Goal: Transaction & Acquisition: Subscribe to service/newsletter

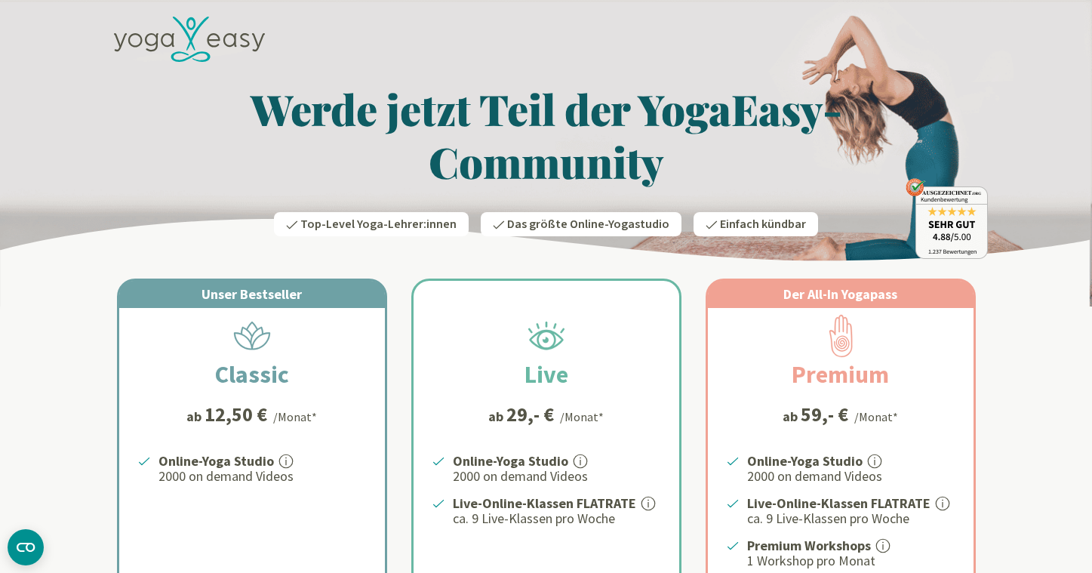
click at [652, 108] on h1 "Werde jetzt Teil der YogaEasy-Community" at bounding box center [546, 135] width 883 height 106
click at [254, 35] on icon at bounding box center [257, 42] width 13 height 18
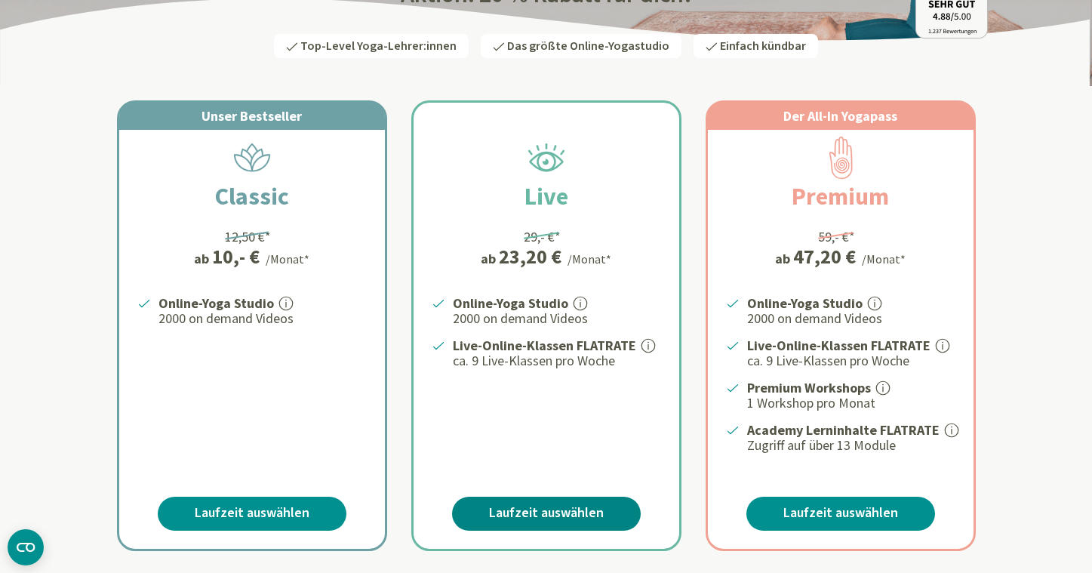
click at [559, 512] on link "Laufzeit auswählen" at bounding box center [546, 514] width 189 height 34
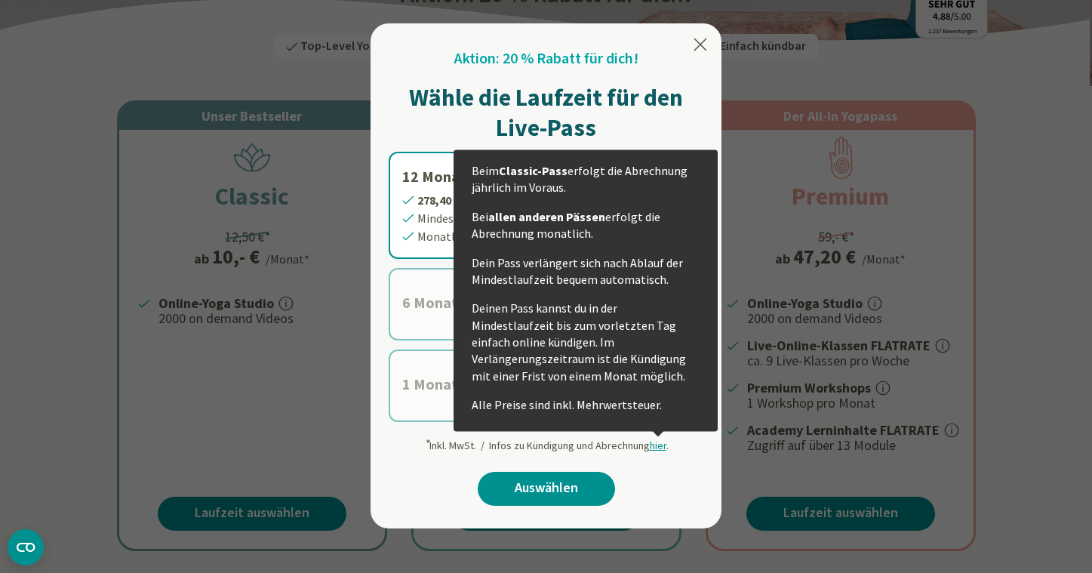
click at [659, 476] on div "Aktion: 20 % Rabatt für dich! Wähle die Laufzeit für den Live-Pass 12 Monate 27…" at bounding box center [546, 283] width 315 height 470
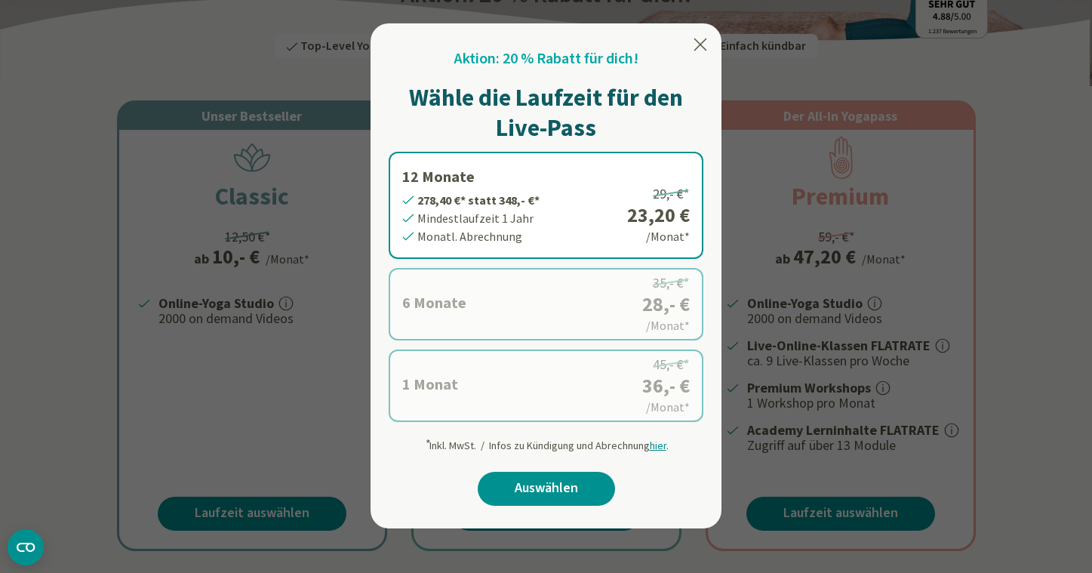
click at [696, 47] on icon at bounding box center [701, 44] width 18 height 18
